Goal: Task Accomplishment & Management: Use online tool/utility

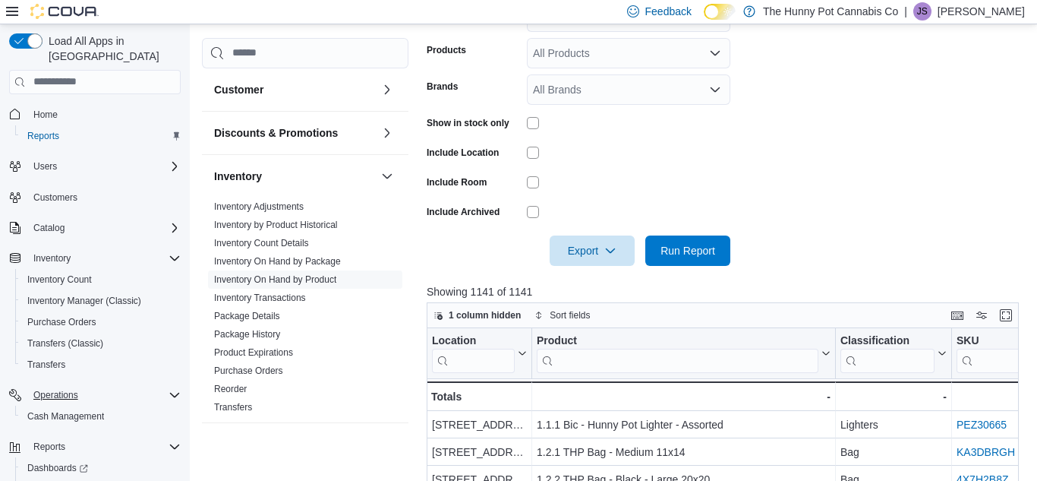
scroll to position [46, 0]
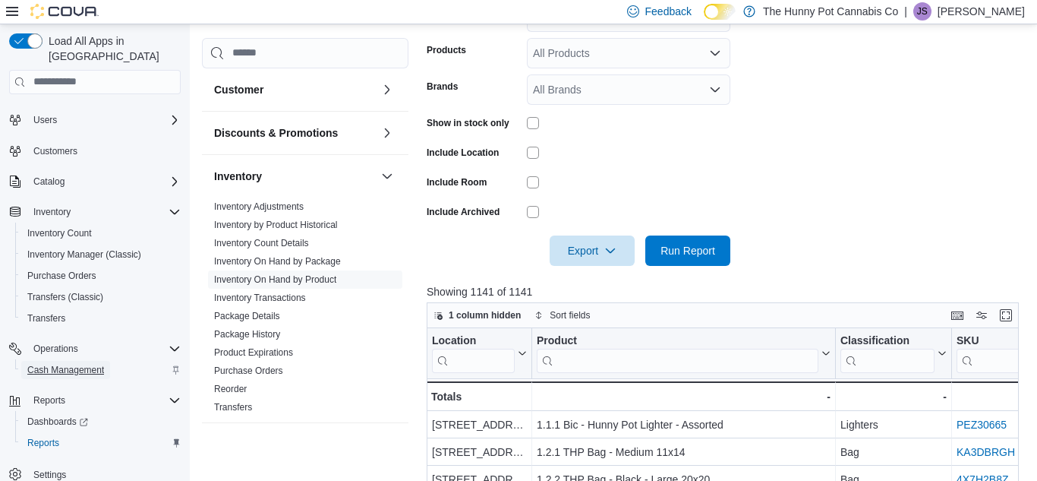
click at [95, 361] on span "Cash Management" at bounding box center [65, 370] width 77 height 18
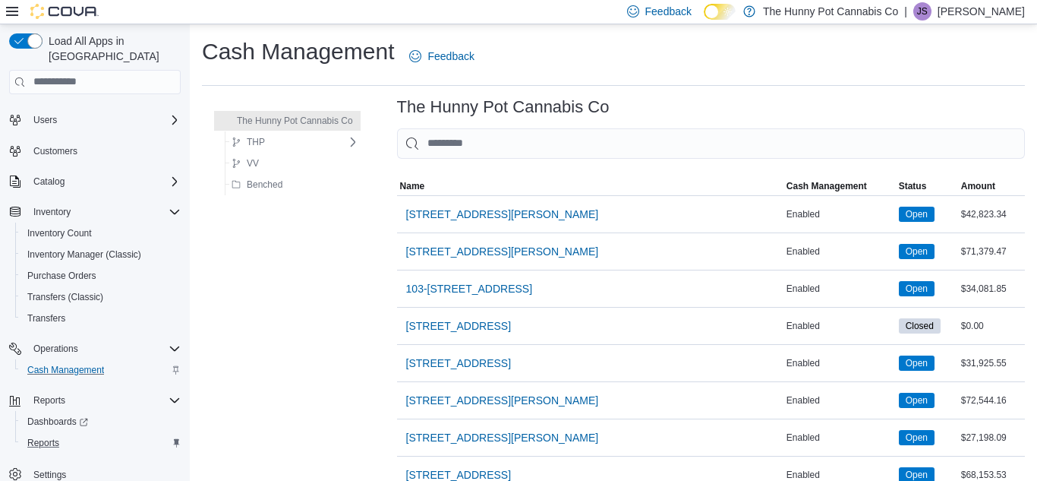
scroll to position [194, 0]
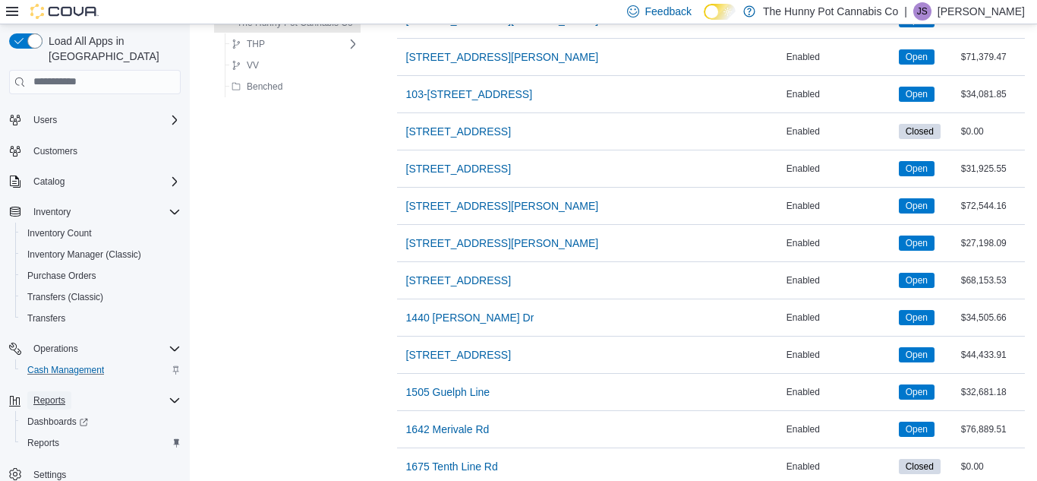
click at [50, 394] on span "Reports" at bounding box center [49, 400] width 32 height 12
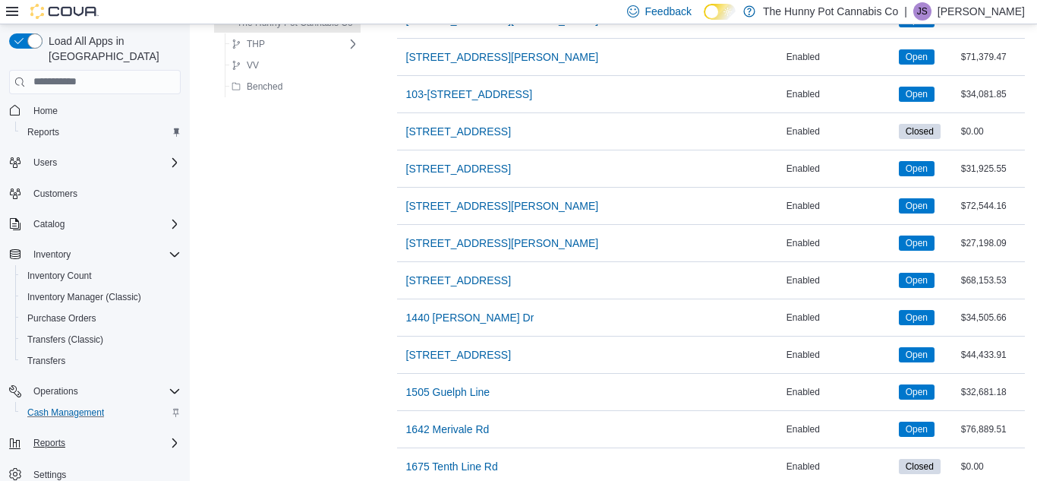
scroll to position [4, 0]
click at [62, 437] on span "Reports" at bounding box center [49, 443] width 32 height 12
click at [57, 479] on span "Reports" at bounding box center [43, 485] width 32 height 12
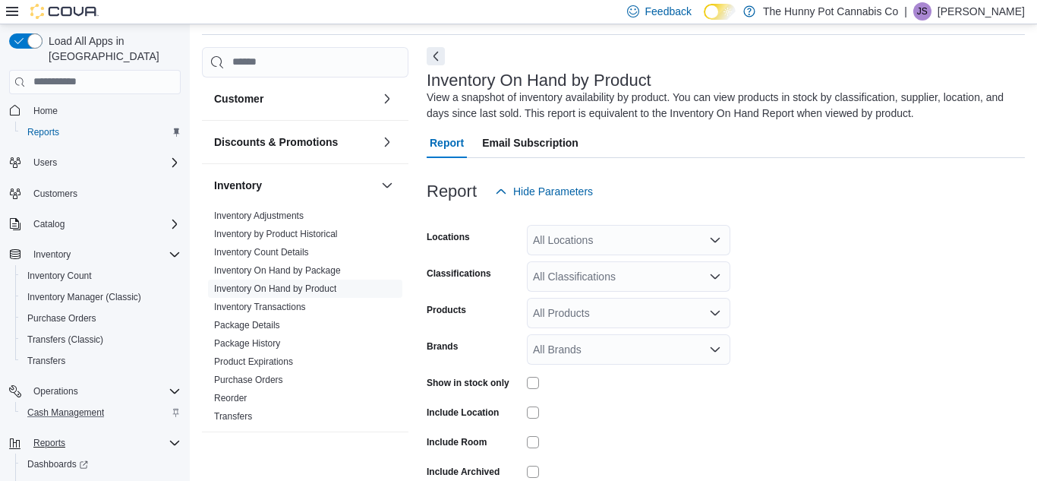
scroll to position [126, 0]
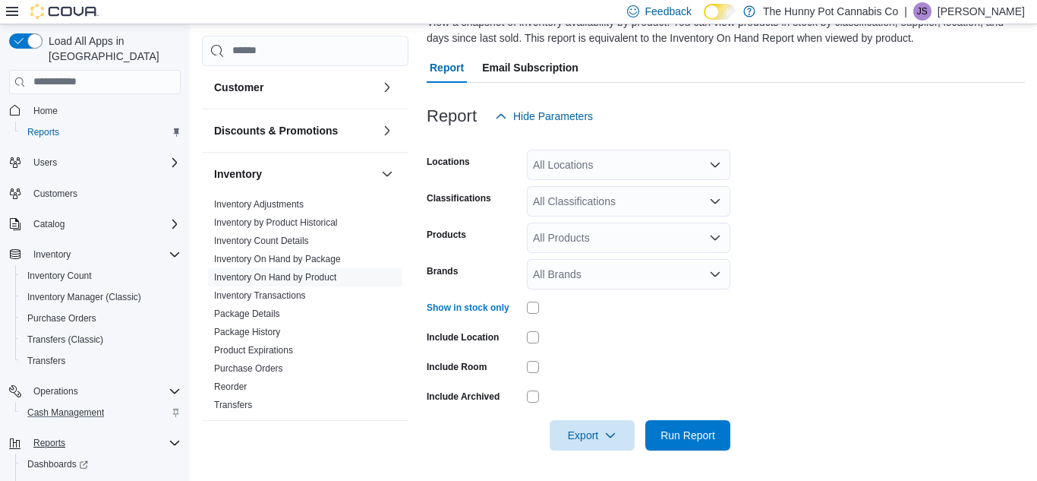
click at [716, 168] on icon "Open list of options" at bounding box center [715, 165] width 12 height 12
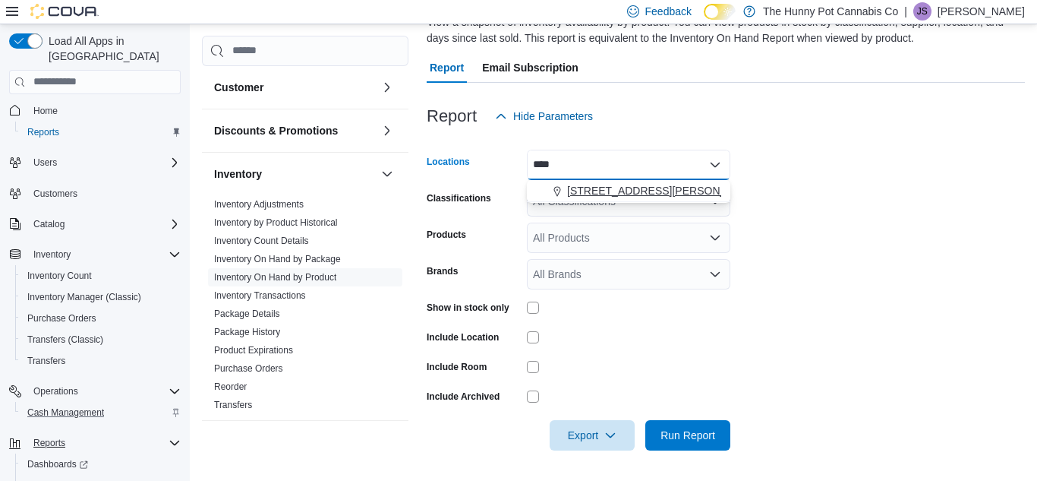
type input "****"
click at [613, 194] on span "[STREET_ADDRESS][PERSON_NAME]" at bounding box center [663, 190] width 193 height 15
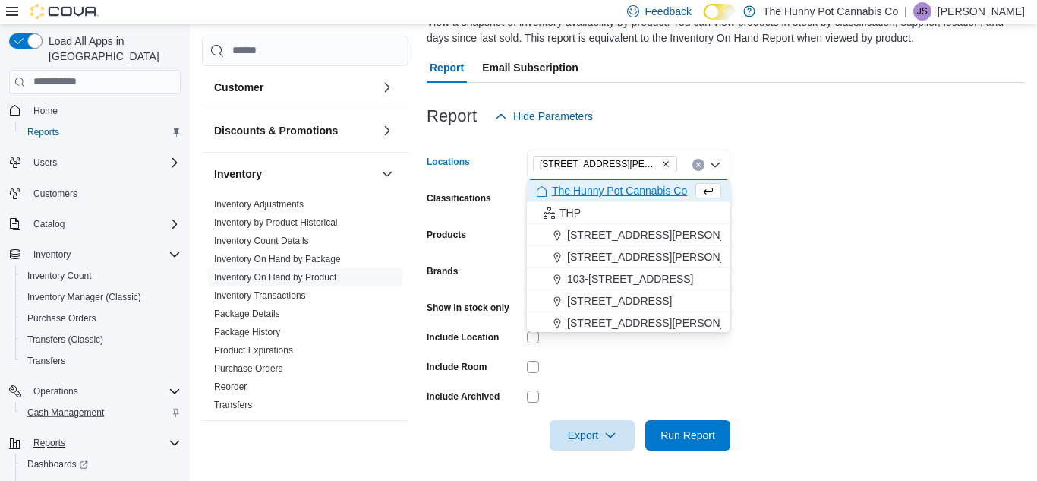
click at [939, 248] on form "Locations [STREET_ADDRESS][PERSON_NAME] Selected. [STREET_ADDRESS][PERSON_NAME]…" at bounding box center [726, 290] width 598 height 319
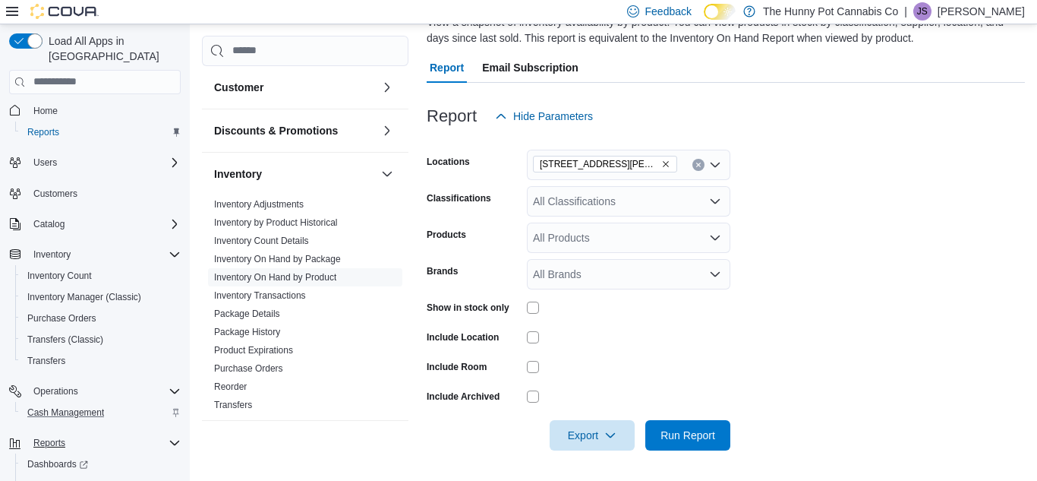
click at [718, 204] on icon "Open list of options" at bounding box center [715, 201] width 12 height 12
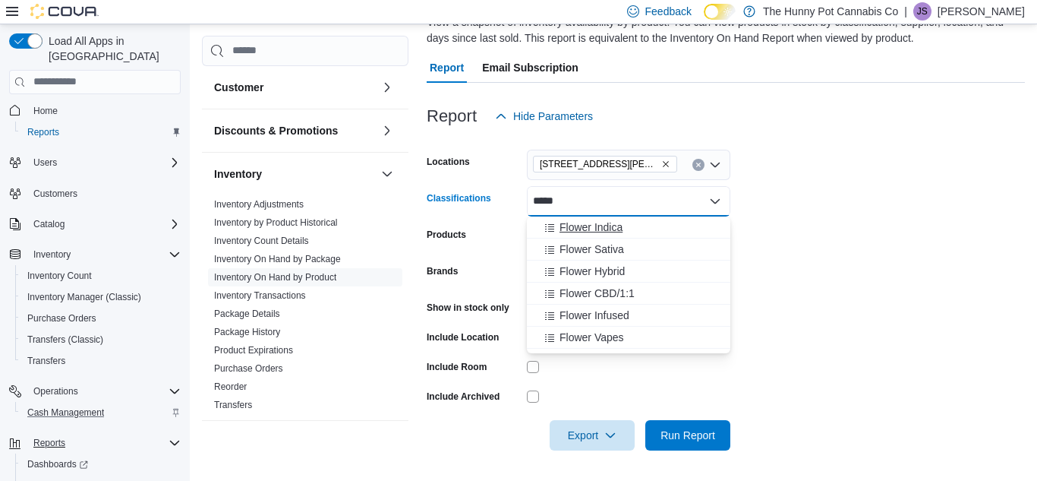
type input "*****"
click at [664, 232] on div "Flower Indica" at bounding box center [628, 226] width 185 height 15
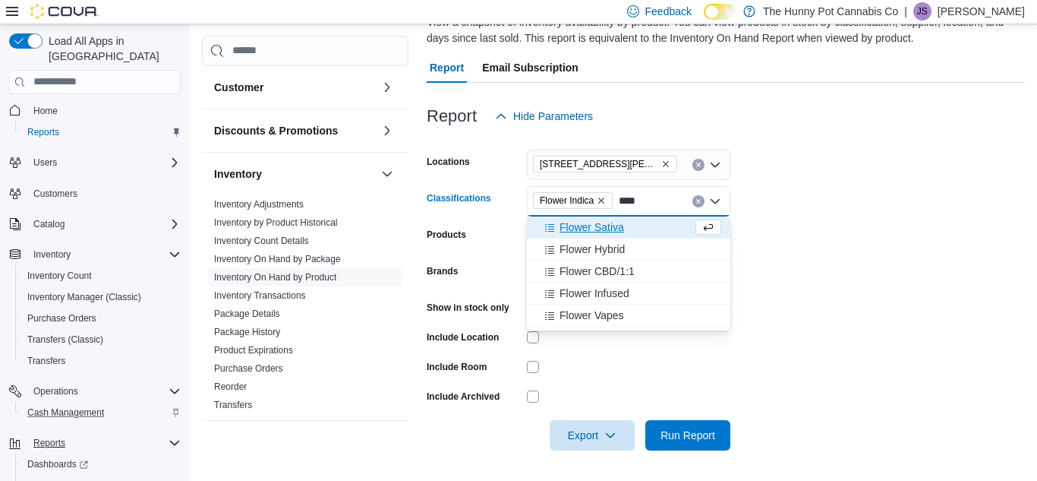
type input "****"
click at [617, 236] on button "Flower Sativa" at bounding box center [629, 227] width 204 height 22
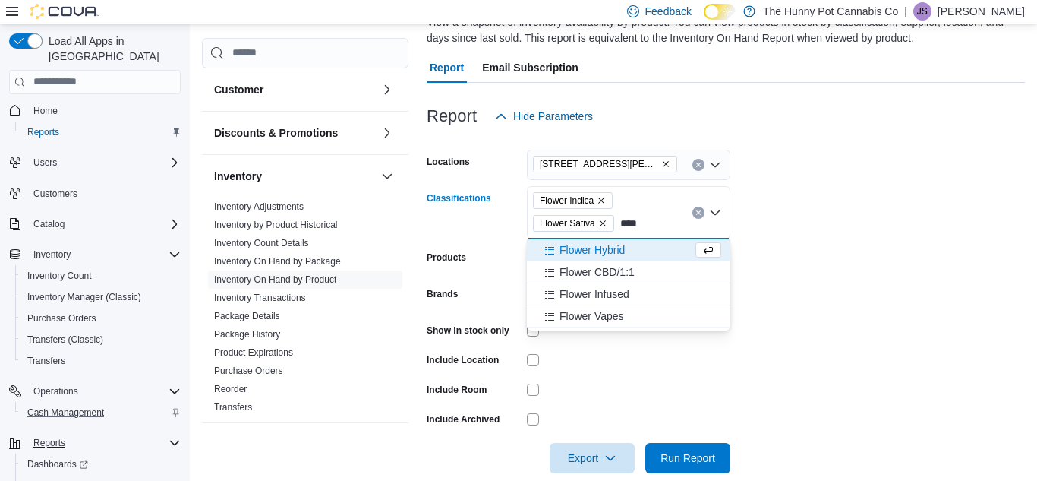
type input "****"
click at [598, 246] on span "Flower Hybrid" at bounding box center [592, 249] width 65 height 15
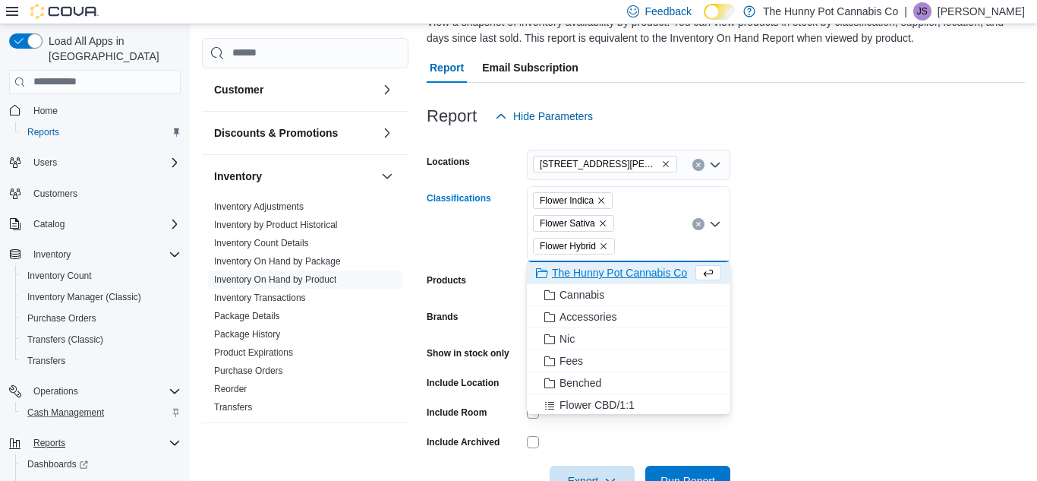
click at [996, 254] on form "Locations [STREET_ADDRESS][PERSON_NAME] Classifications Flower Indica Flower Sa…" at bounding box center [726, 313] width 598 height 365
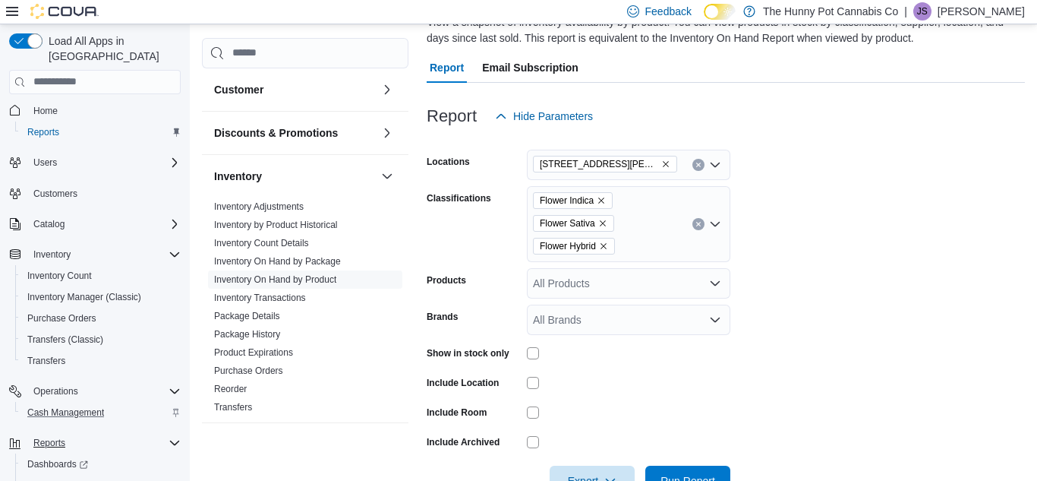
click at [996, 254] on form "Locations [STREET_ADDRESS][PERSON_NAME] Classifications Flower Indica Flower Sa…" at bounding box center [726, 313] width 598 height 365
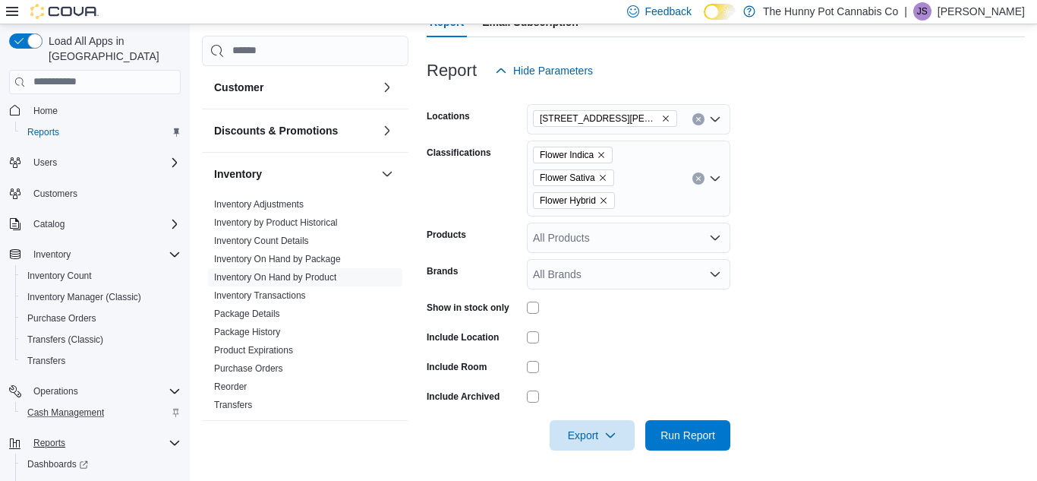
click at [655, 215] on div "Flower Indica Flower Sativa Flower Hybrid" at bounding box center [629, 178] width 204 height 76
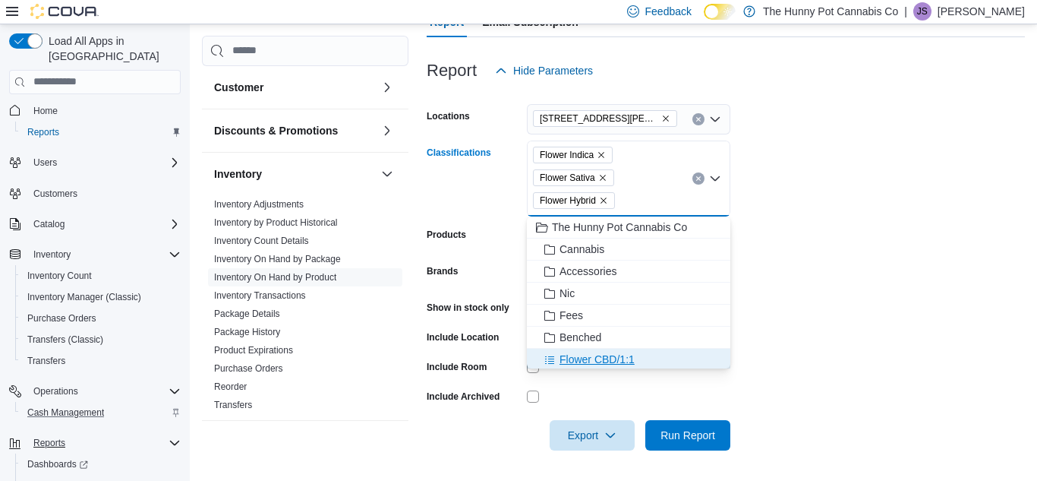
click at [629, 354] on span "Flower CBD/1:1" at bounding box center [597, 359] width 75 height 15
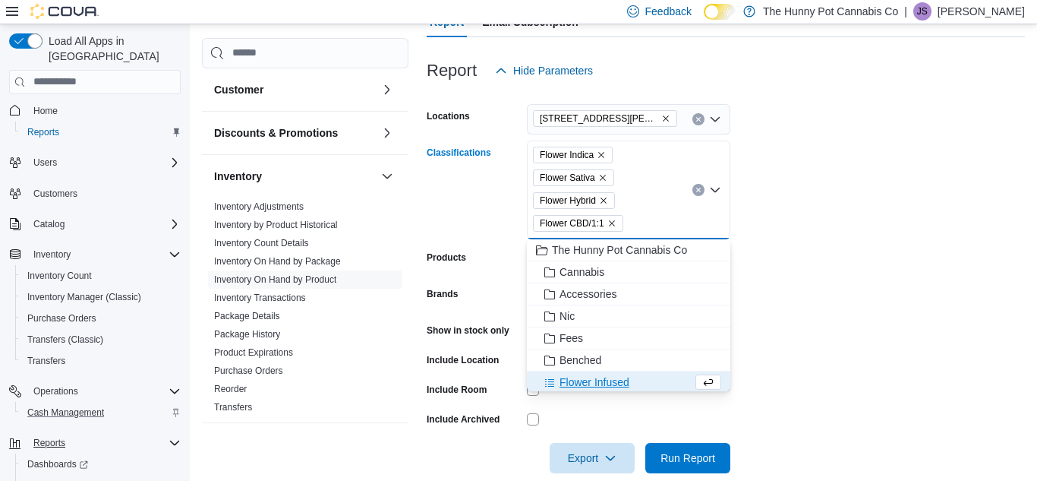
scroll to position [2, 0]
click at [951, 200] on form "Locations [STREET_ADDRESS][PERSON_NAME] Classifications Flower Indica Flower Sa…" at bounding box center [726, 279] width 598 height 387
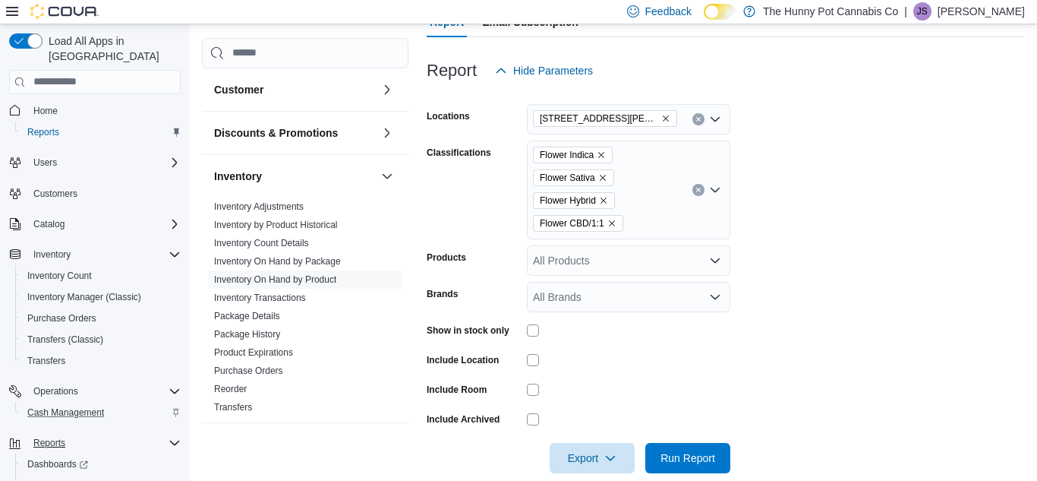
scroll to position [194, 0]
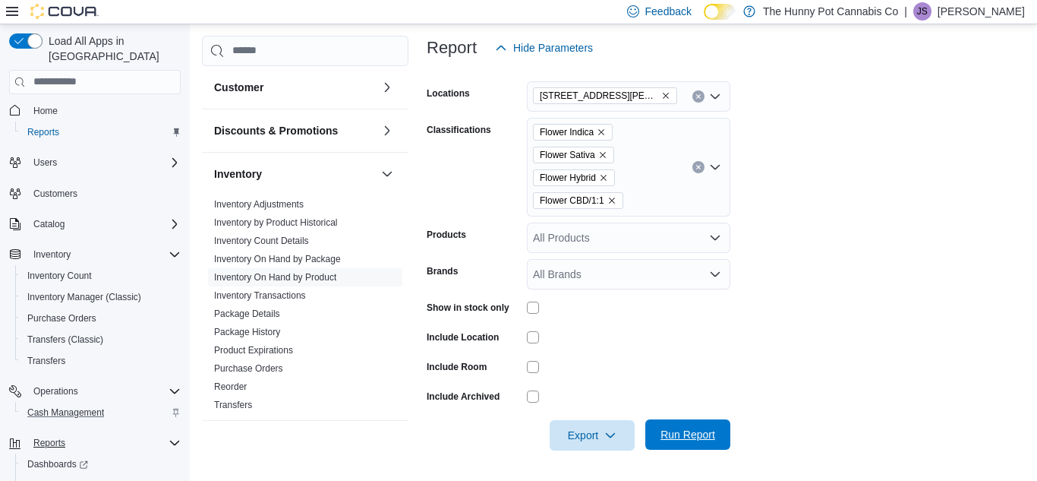
click at [712, 442] on span "Run Report" at bounding box center [688, 434] width 67 height 30
